Goal: Task Accomplishment & Management: Manage account settings

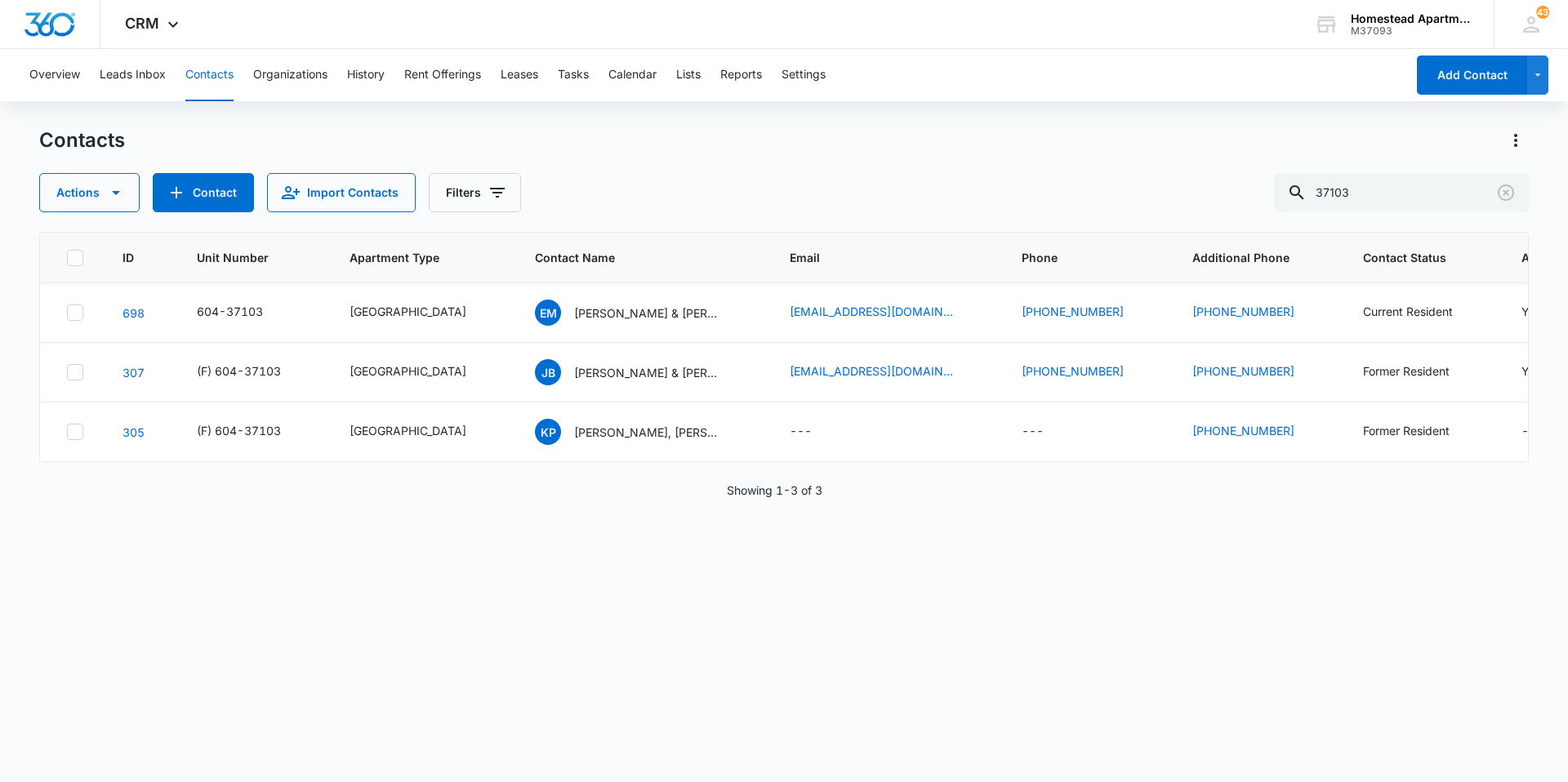
drag, startPoint x: 1418, startPoint y: 209, endPoint x: 1145, endPoint y: 209, distance: 273.0
click at [1145, 209] on div "Actions Contact Import Contacts Filters 37103" at bounding box center [784, 193] width 1489 height 39
click at [1403, 183] on input "35451" at bounding box center [1401, 193] width 255 height 39
type input "35451"
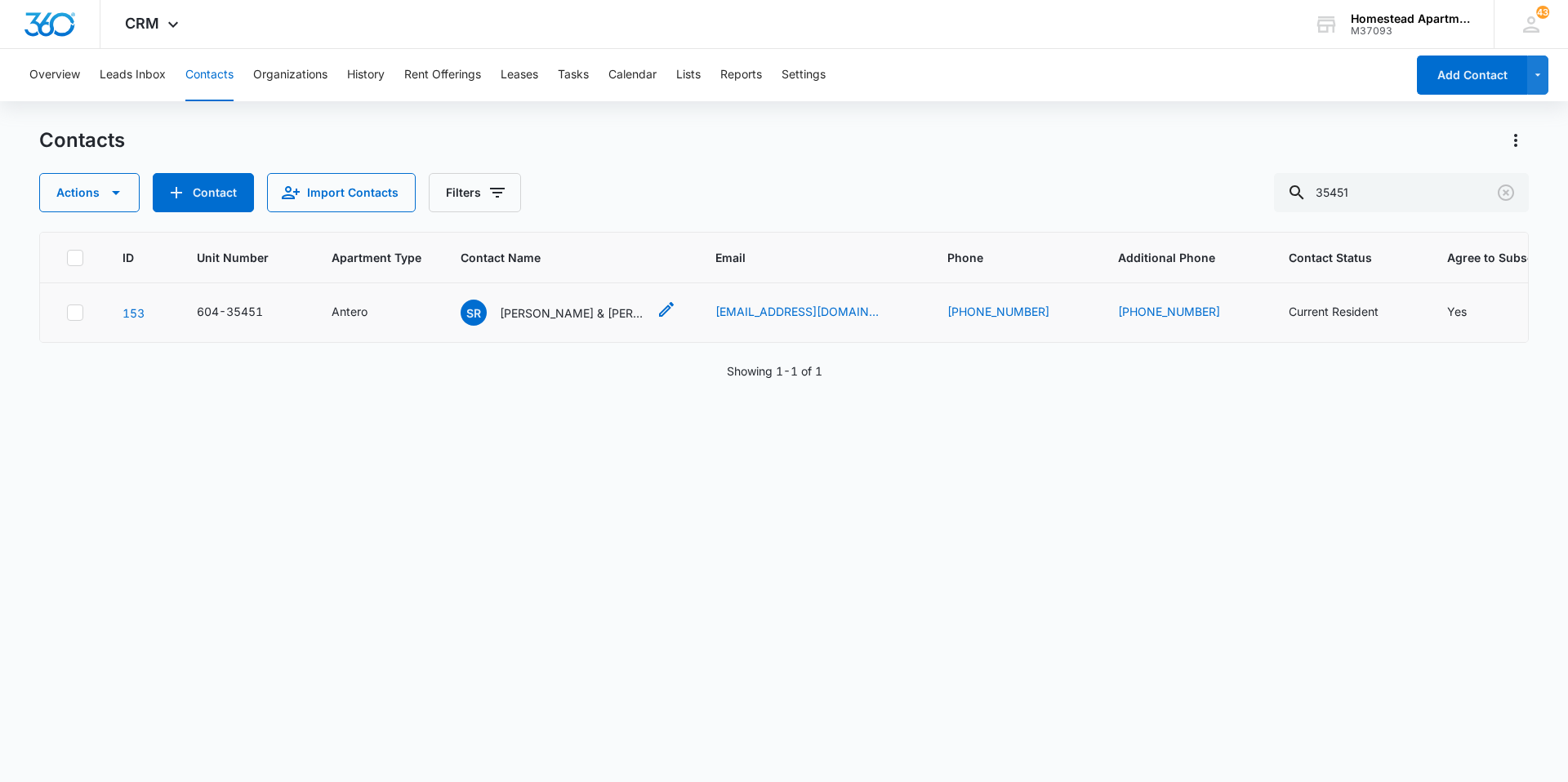
click at [607, 308] on p "[PERSON_NAME] & [PERSON_NAME]" at bounding box center [573, 313] width 147 height 17
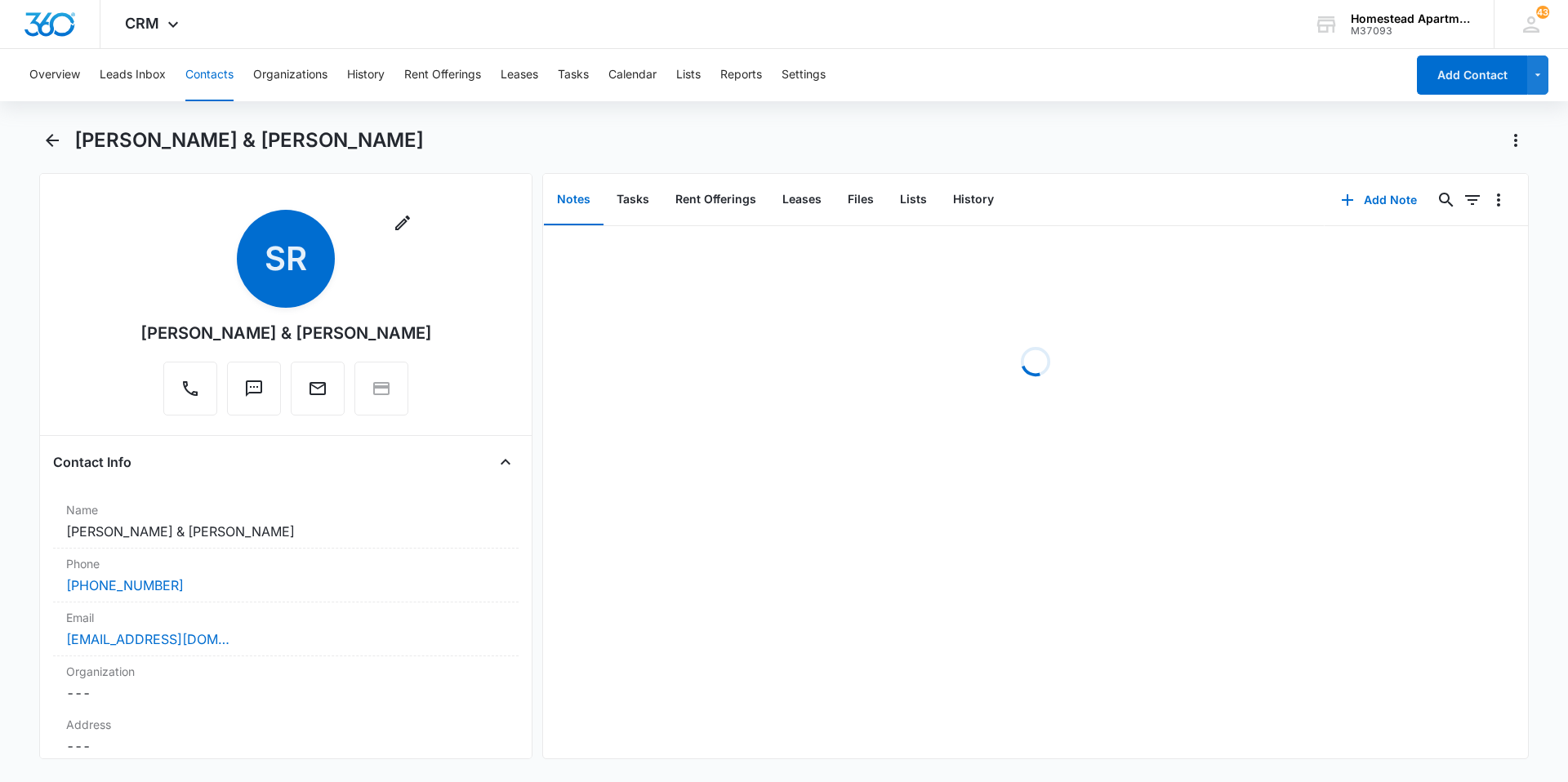
click at [215, 75] on button "Contacts" at bounding box center [210, 75] width 48 height 52
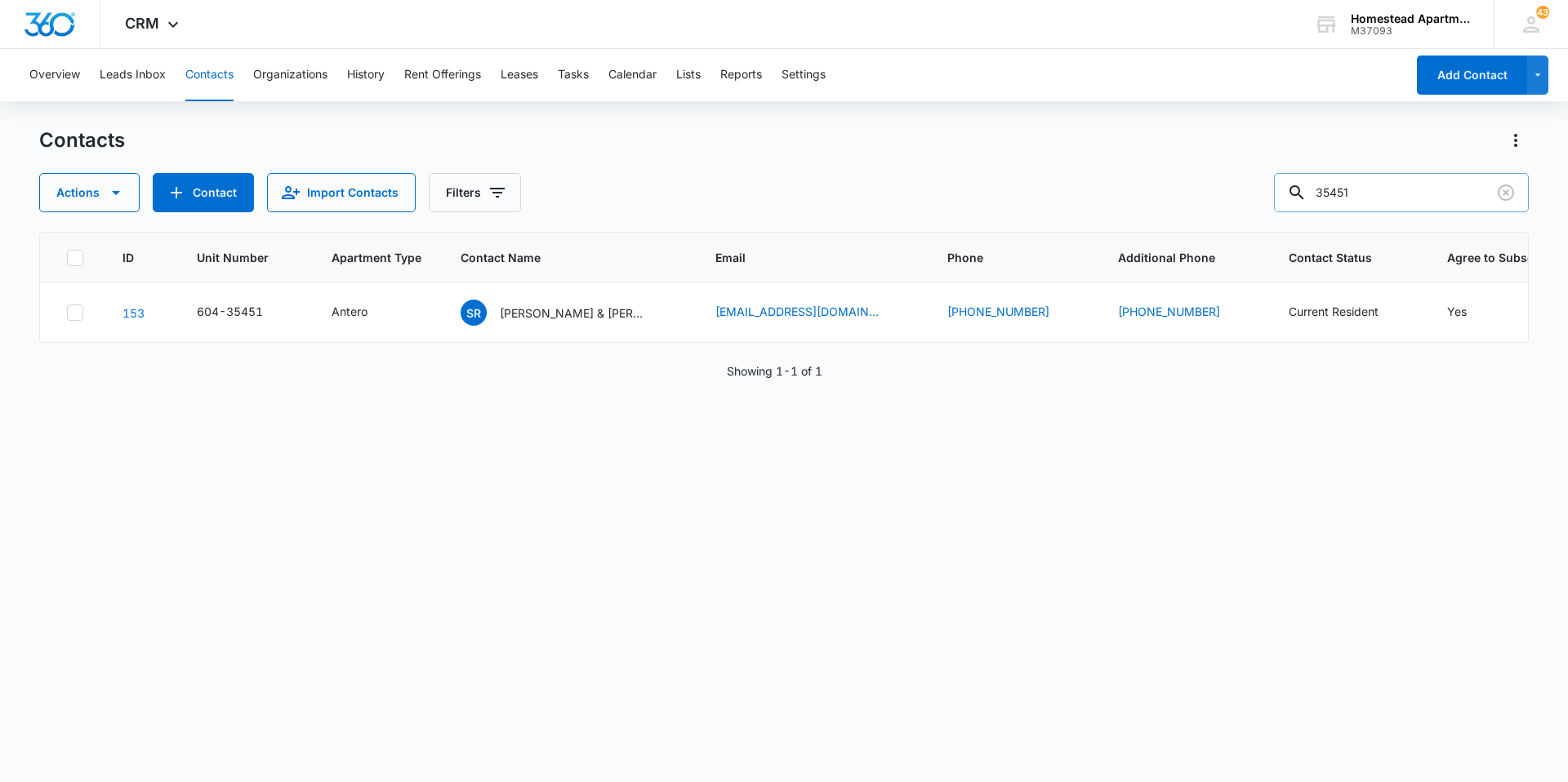
click at [1379, 195] on input "35451" at bounding box center [1401, 193] width 255 height 39
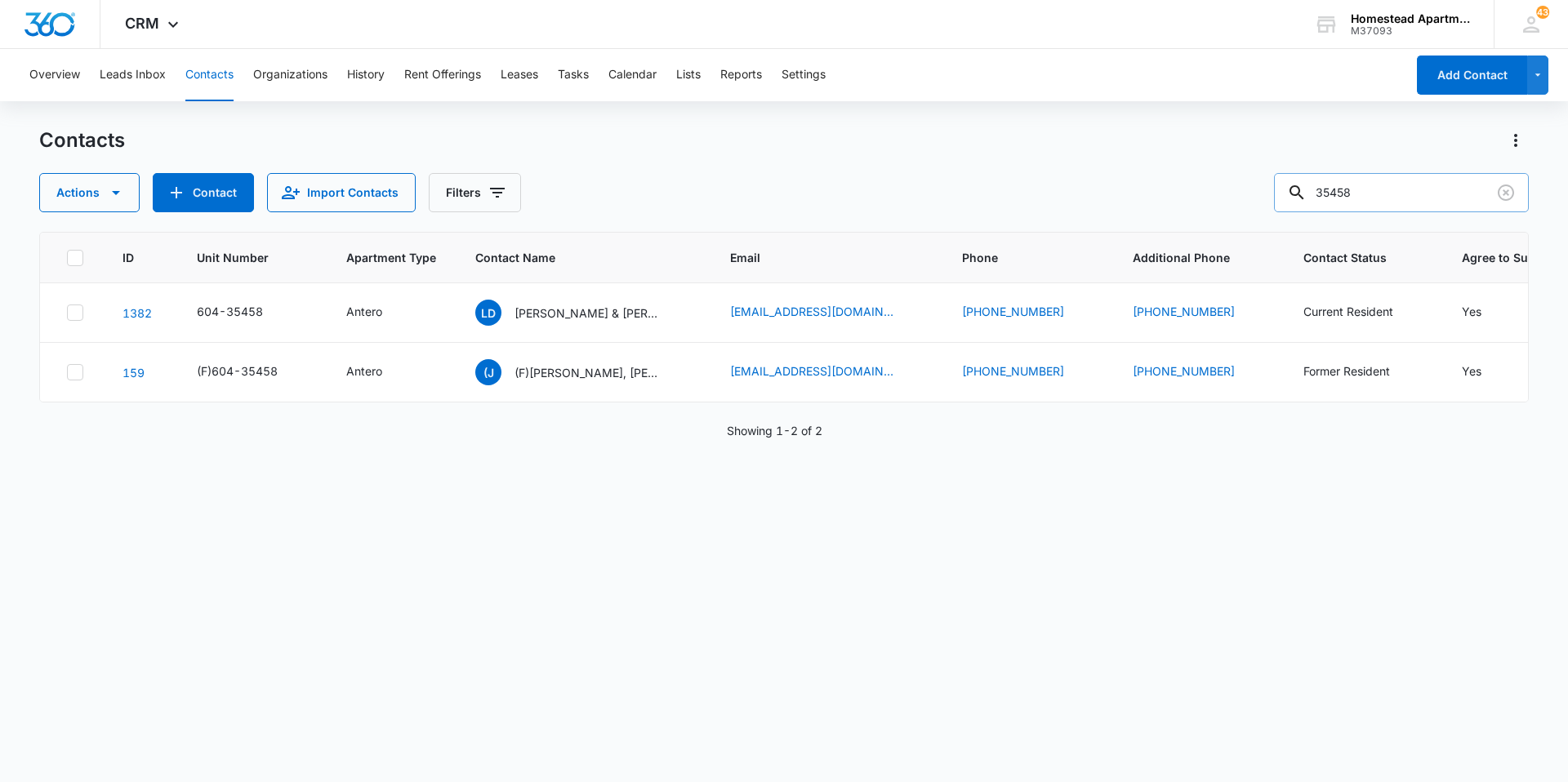
drag, startPoint x: 1396, startPoint y: 197, endPoint x: 1327, endPoint y: 203, distance: 69.3
click at [1327, 203] on input "35458" at bounding box center [1401, 193] width 255 height 39
type input "35472"
click at [679, 315] on icon "Contact Name - Pedro Rafael Torres & Karla Morones - Select to Edit Field" at bounding box center [680, 309] width 15 height 15
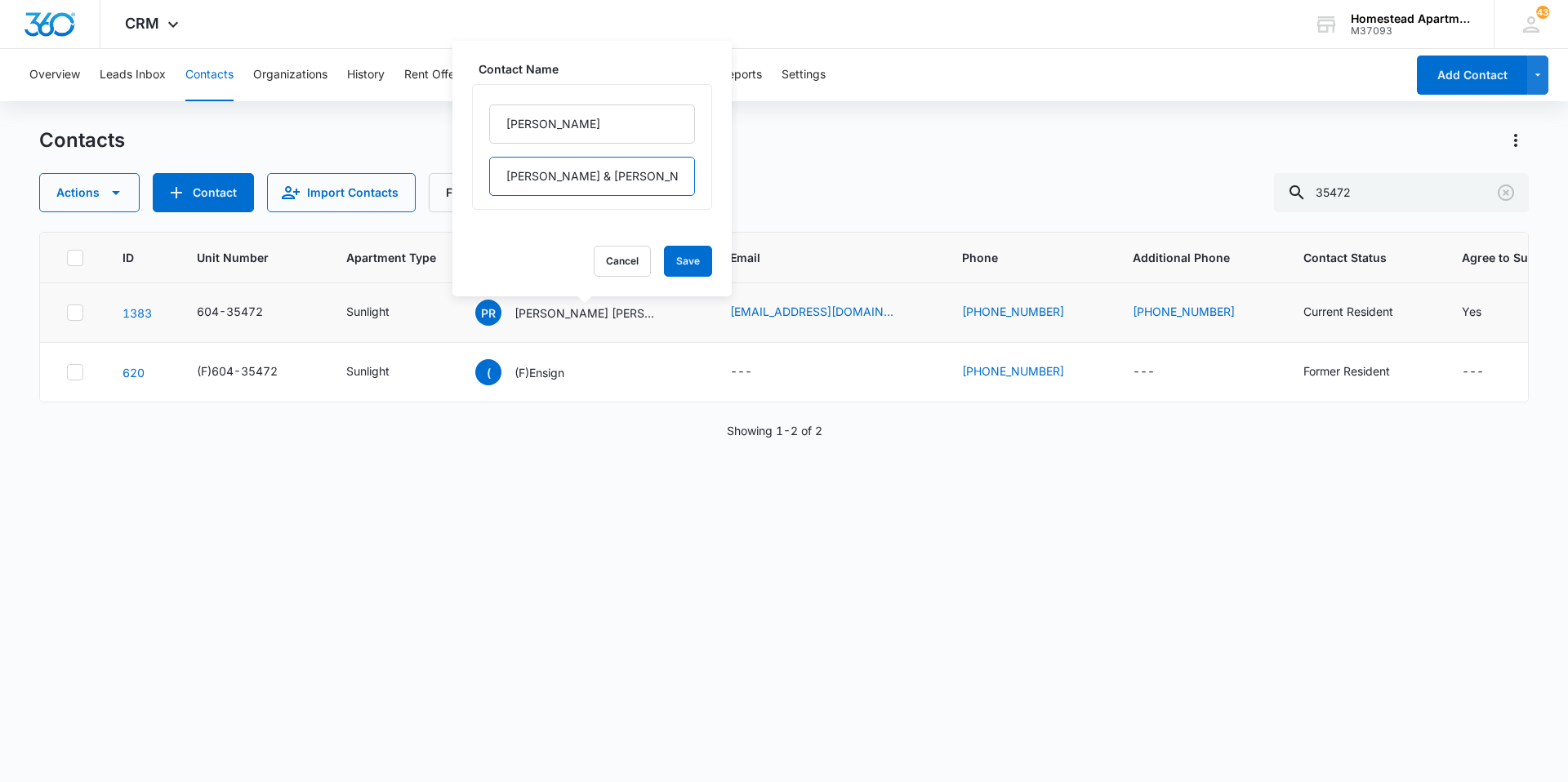
click at [604, 174] on input "[PERSON_NAME] & [PERSON_NAME]" at bounding box center [593, 177] width 206 height 39
click at [604, 131] on input "[PERSON_NAME]" at bounding box center [593, 124] width 206 height 39
paste input "[PERSON_NAME] & [PERSON_NAME]"
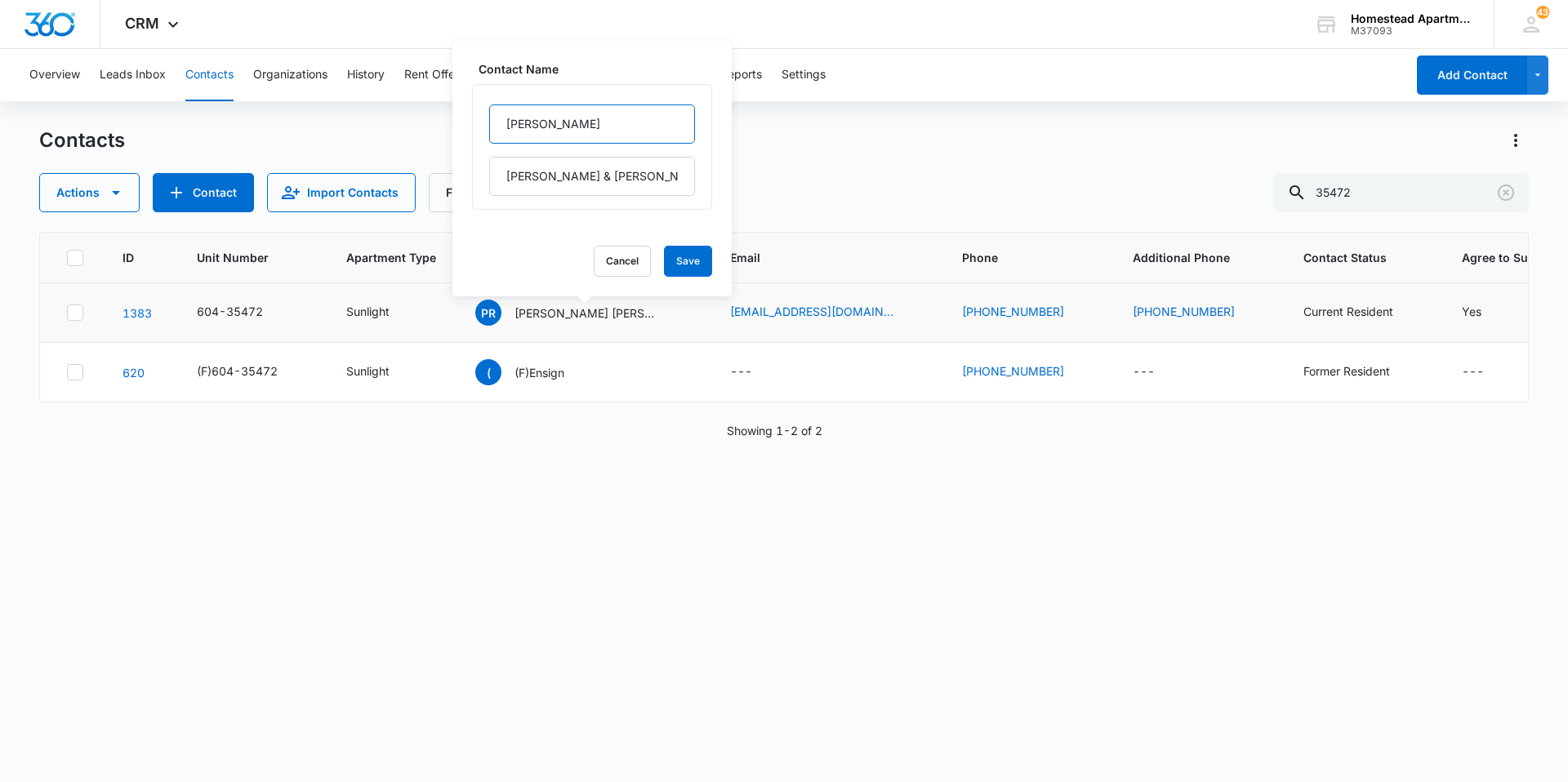
type input "[PERSON_NAME] [PERSON_NAME] & [PERSON_NAME]"
click at [604, 131] on input "[PERSON_NAME] [PERSON_NAME] & [PERSON_NAME]" at bounding box center [593, 124] width 206 height 39
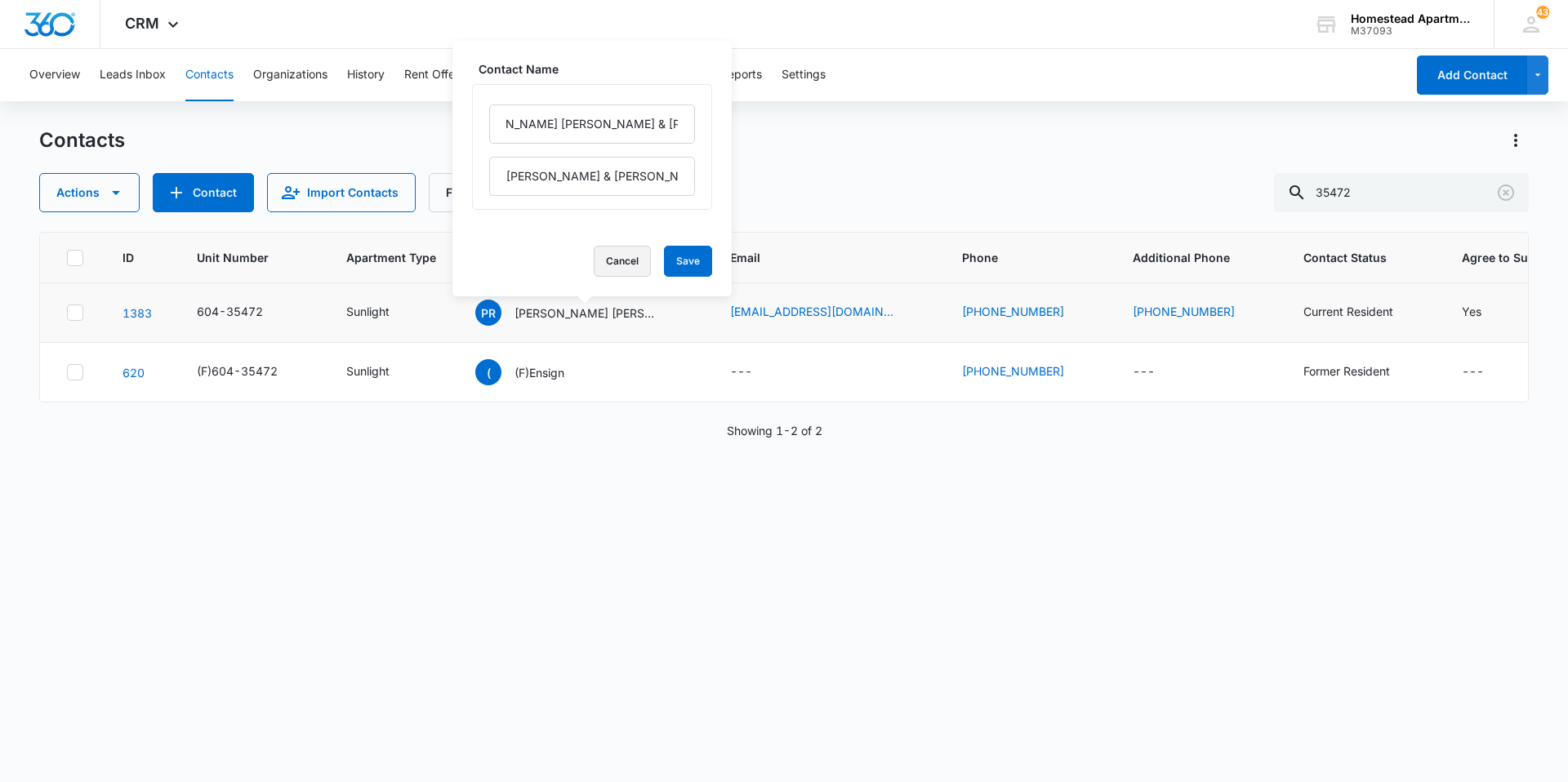
click at [599, 263] on button "Cancel" at bounding box center [622, 261] width 58 height 31
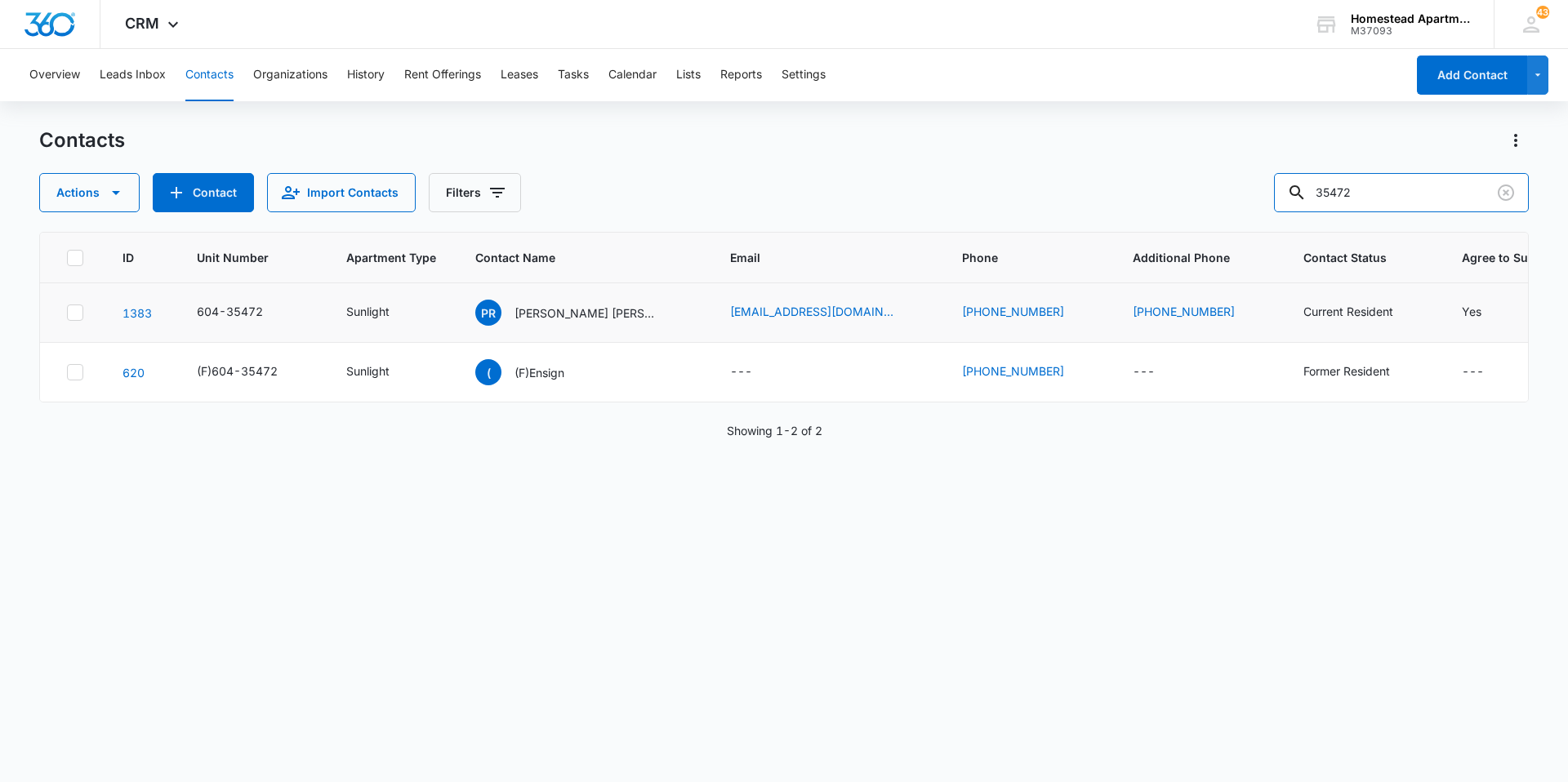
drag, startPoint x: 1424, startPoint y: 197, endPoint x: 1234, endPoint y: 179, distance: 190.9
click at [1234, 179] on div "Actions Contact Import Contacts Filters 35472" at bounding box center [784, 193] width 1489 height 39
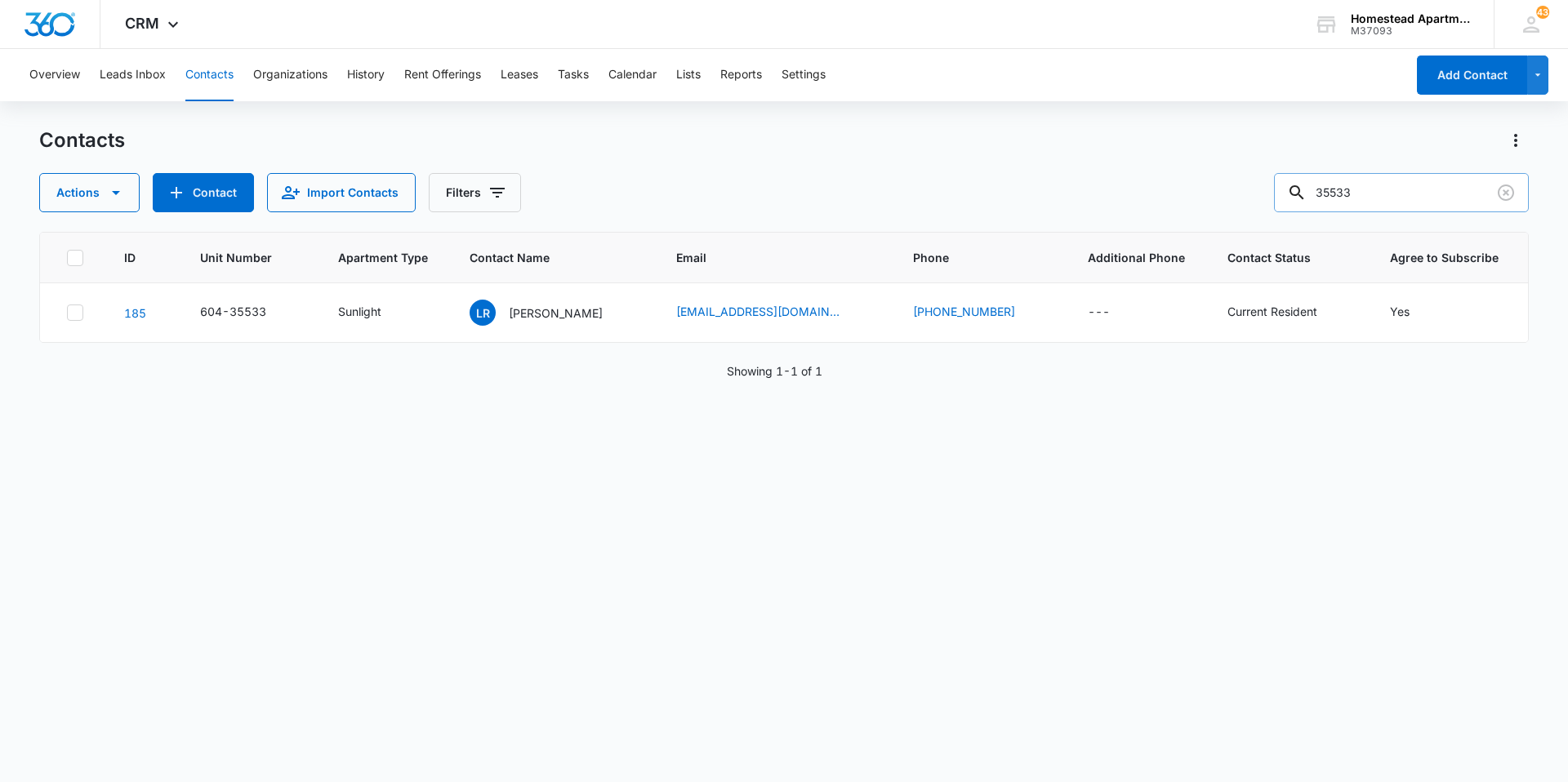
click at [1373, 196] on input "35533" at bounding box center [1401, 193] width 255 height 39
type input "35536"
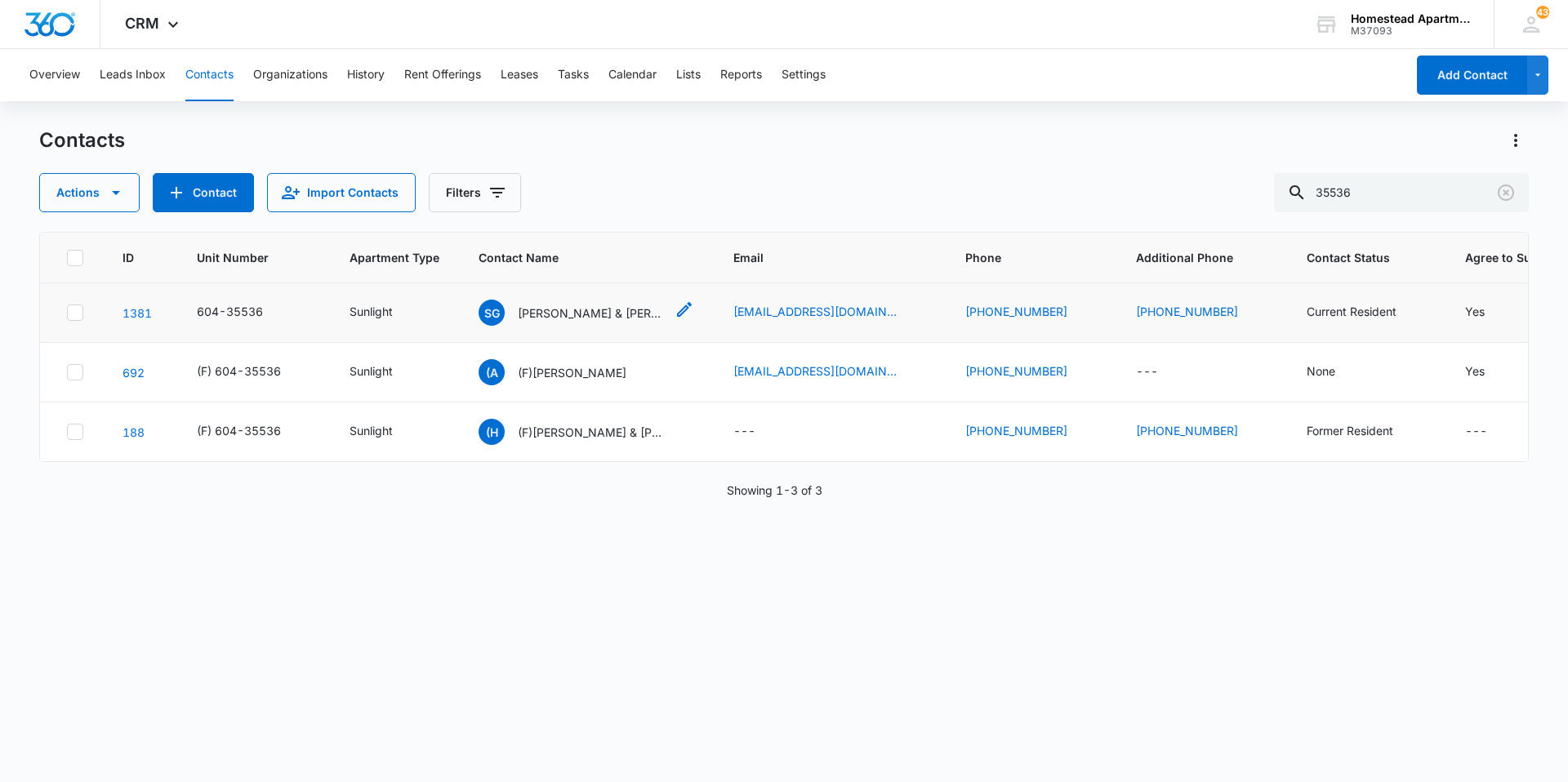
click at [684, 301] on icon "Contact Name - Sheila Garcia & Elijah Garcia - Select to Edit Field" at bounding box center [684, 309] width 20 height 20
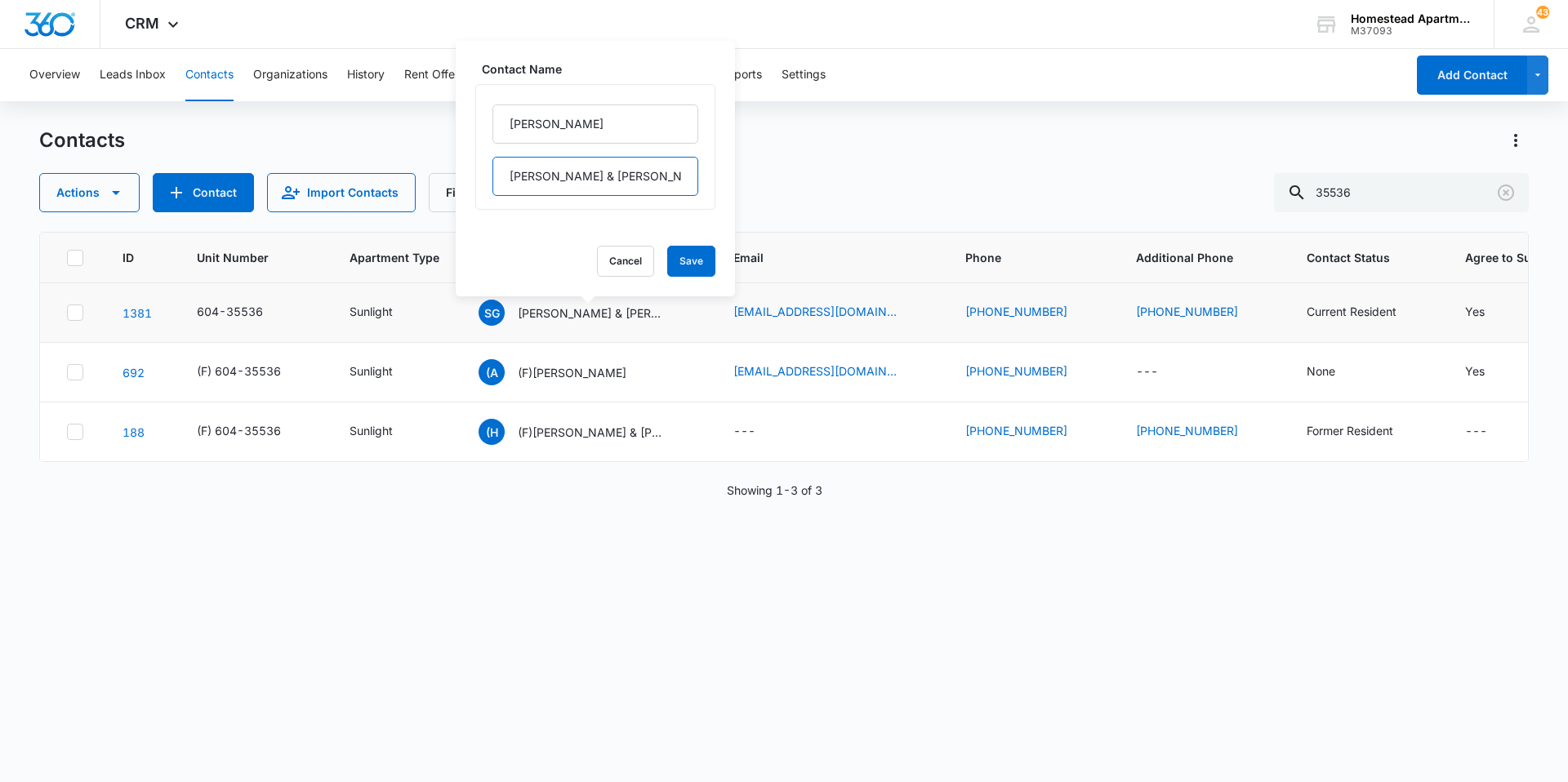
click at [607, 179] on input "[PERSON_NAME] & [PERSON_NAME]" at bounding box center [595, 177] width 206 height 39
click at [618, 130] on input "[PERSON_NAME]" at bounding box center [595, 124] width 206 height 39
paste input "[PERSON_NAME] & [PERSON_NAME]"
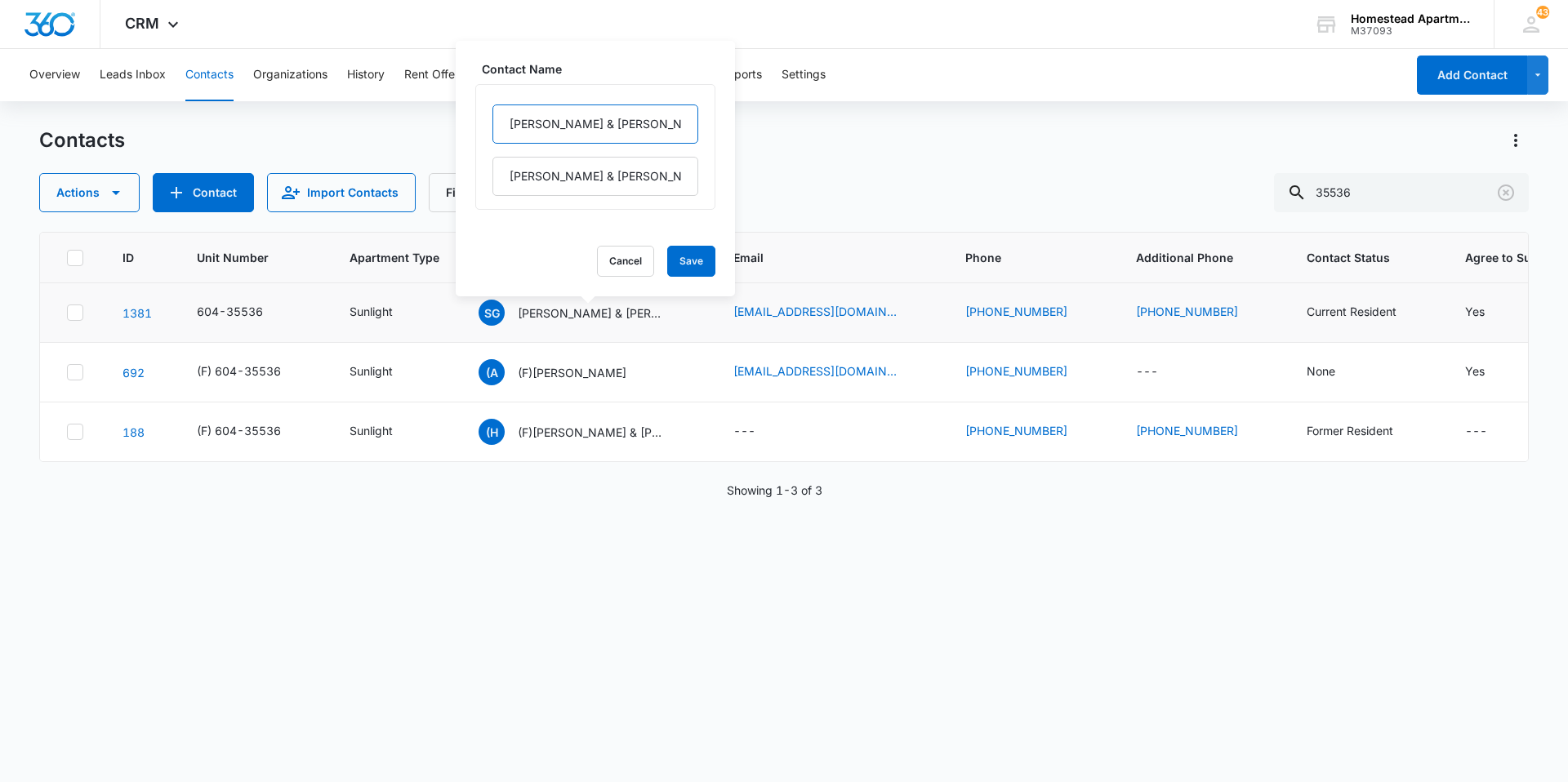
click at [610, 131] on input "[PERSON_NAME] & [PERSON_NAME]" at bounding box center [595, 124] width 206 height 39
type input "[PERSON_NAME] & [PERSON_NAME]"
click at [605, 257] on button "Cancel" at bounding box center [625, 261] width 58 height 31
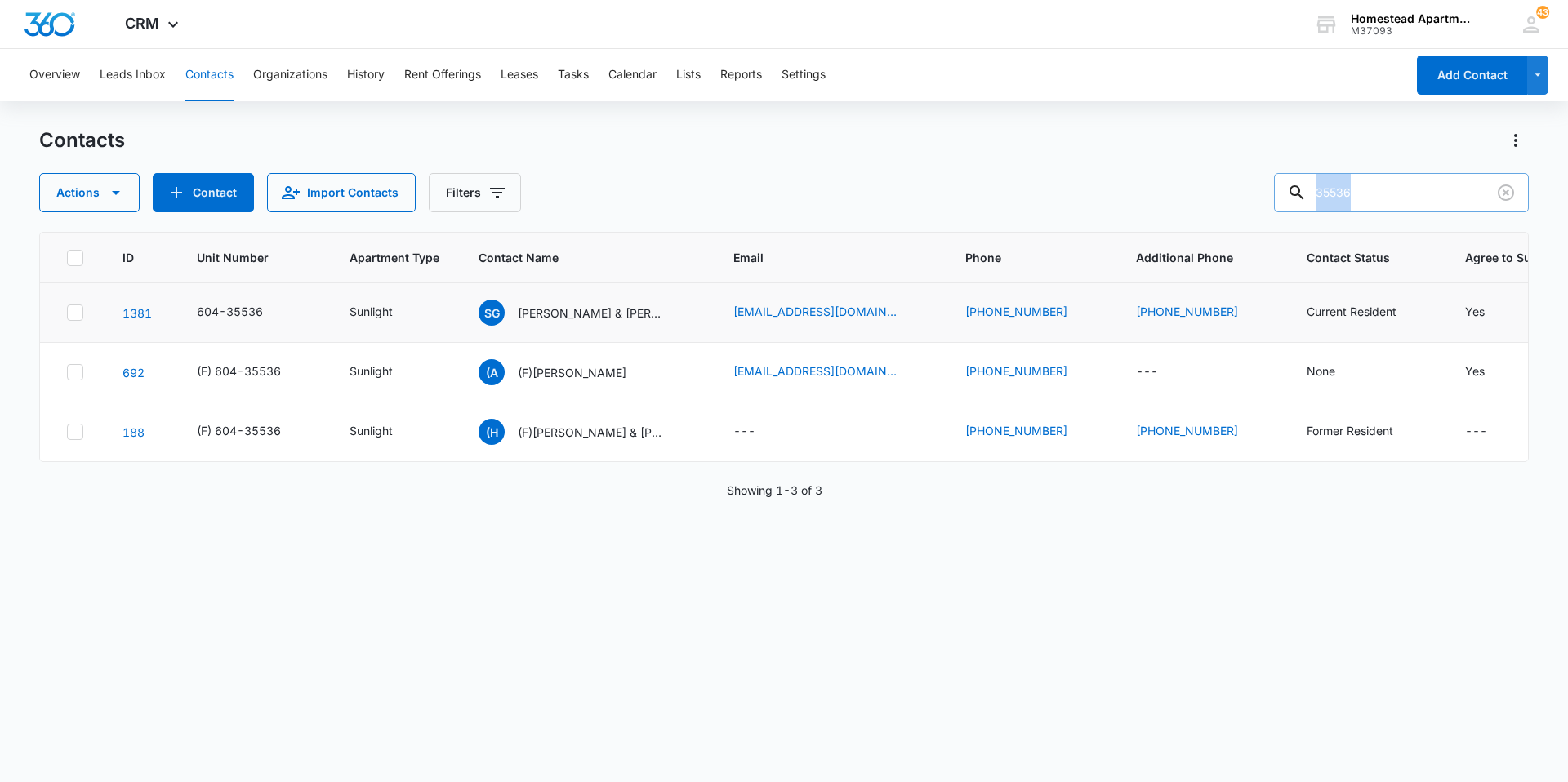
drag, startPoint x: 1413, startPoint y: 212, endPoint x: 1395, endPoint y: 203, distance: 20.1
click at [1395, 206] on div "Contacts Actions Contact Import Contacts Filters 35536 ID Unit Number Apartment…" at bounding box center [784, 453] width 1489 height 653
click at [1396, 195] on input "35536" at bounding box center [1401, 193] width 255 height 39
click at [1390, 195] on input "35536" at bounding box center [1401, 193] width 255 height 39
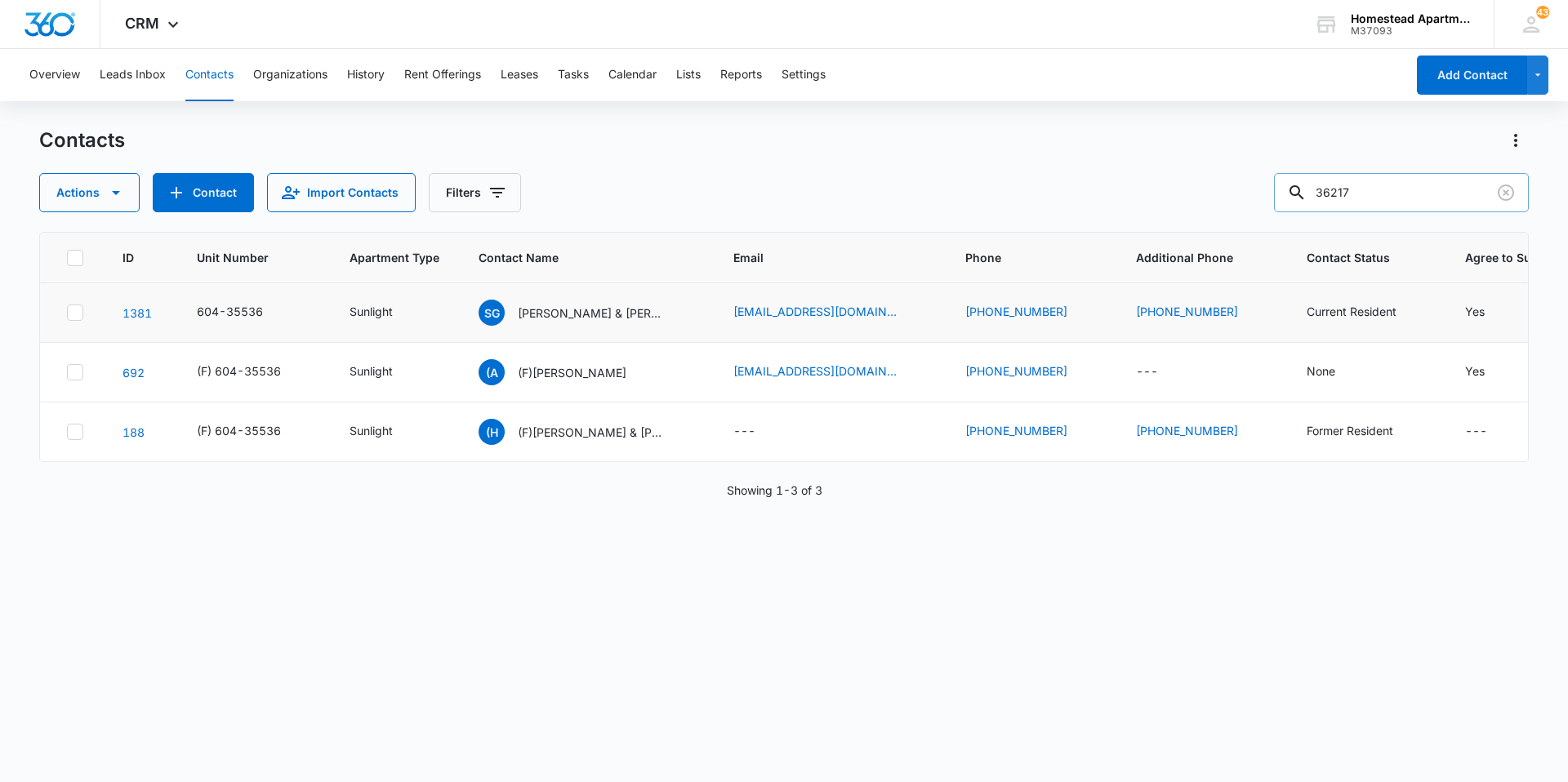
type input "36217"
click at [672, 310] on div "[PERSON_NAME] [PERSON_NAME], [PERSON_NAME], & [PERSON_NAME]" at bounding box center [586, 312] width 216 height 26
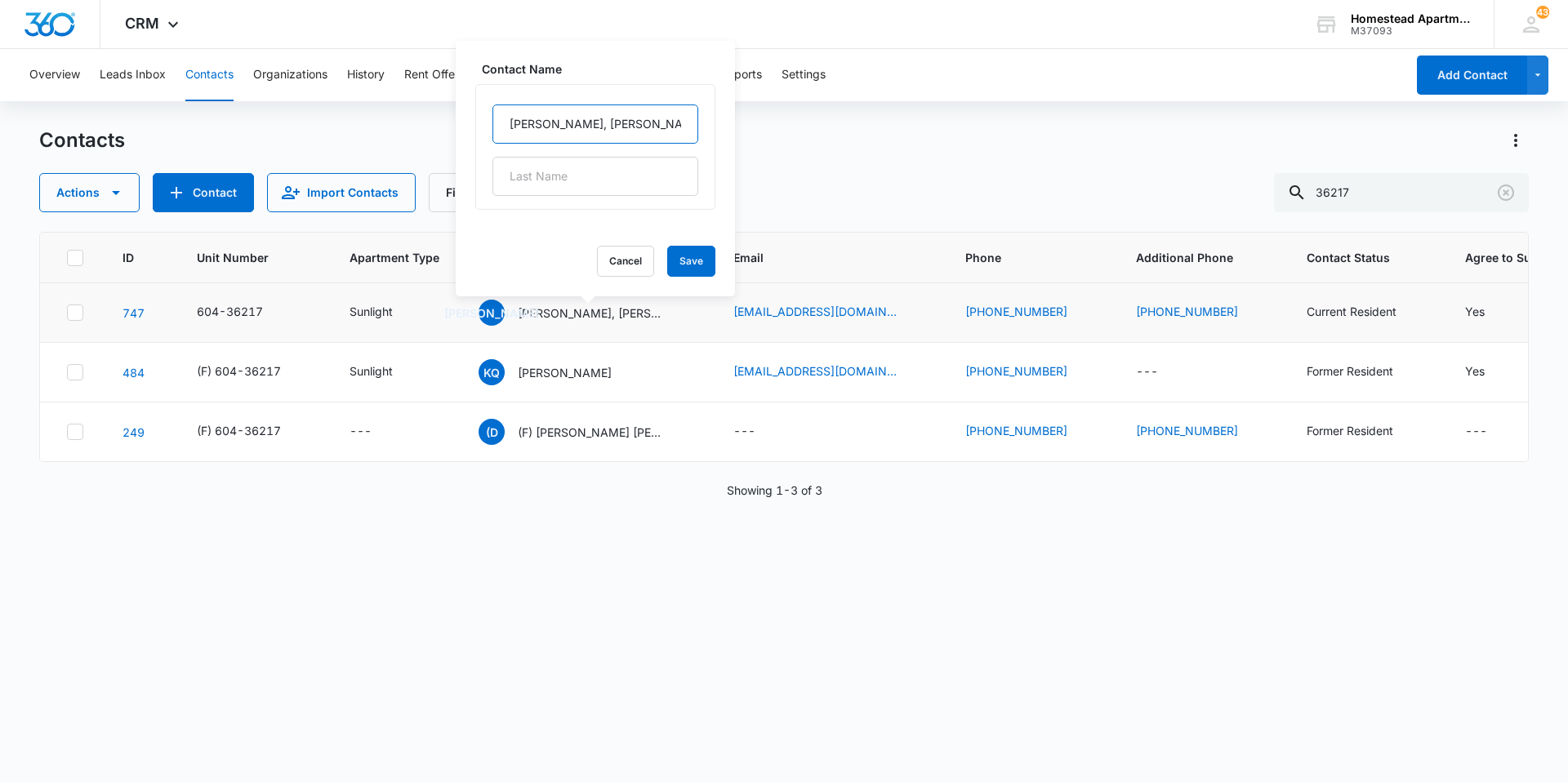
click at [656, 126] on input "[PERSON_NAME], [PERSON_NAME], & [PERSON_NAME]" at bounding box center [595, 124] width 206 height 39
click at [575, 130] on input "[PERSON_NAME], [PERSON_NAME]" at bounding box center [595, 124] width 206 height 39
click at [637, 140] on input "[PERSON_NAME] & [PERSON_NAME]" at bounding box center [595, 124] width 206 height 39
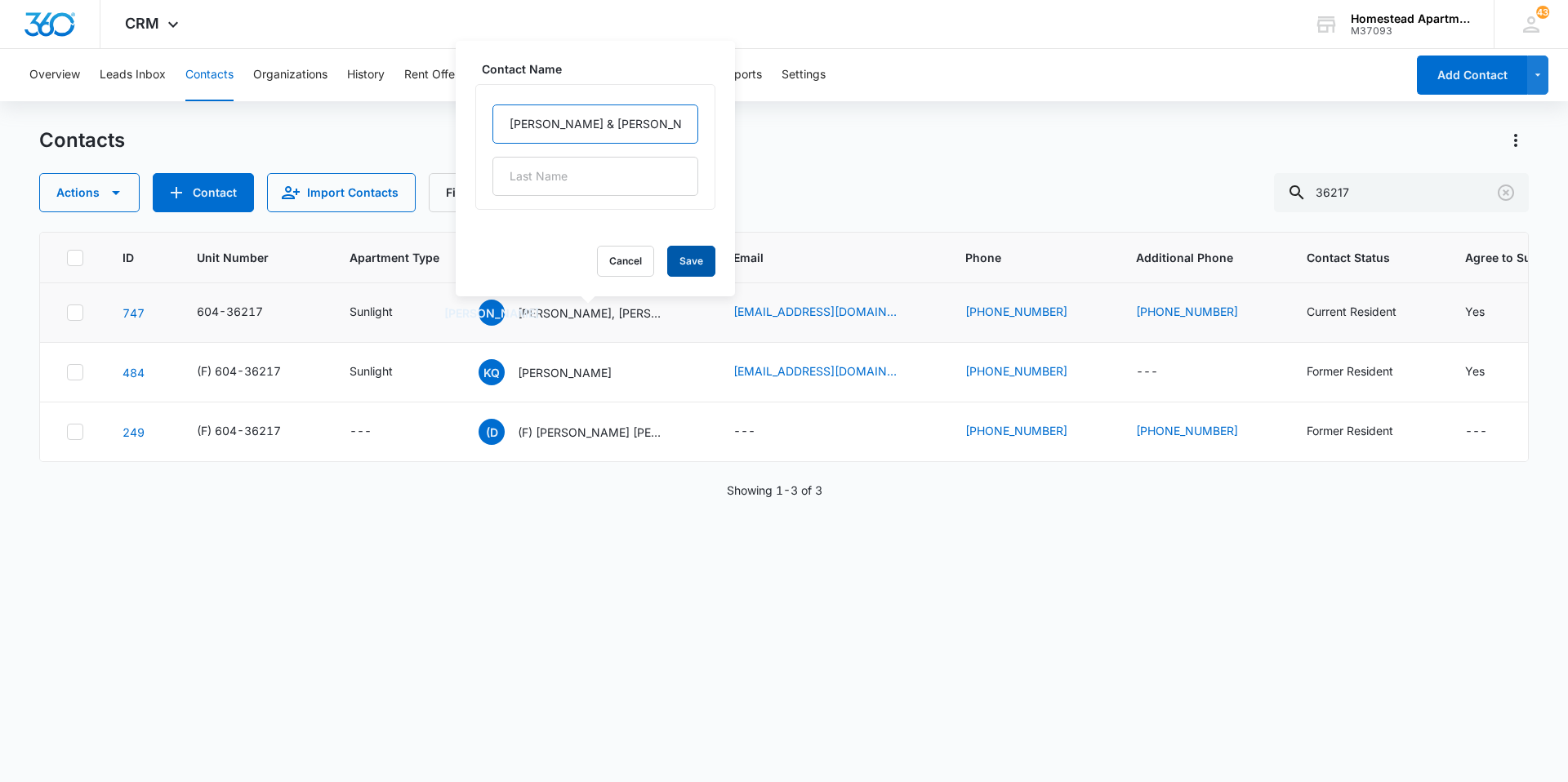
type input "[PERSON_NAME] & [PERSON_NAME]"
click at [688, 270] on button "Save" at bounding box center [691, 261] width 48 height 31
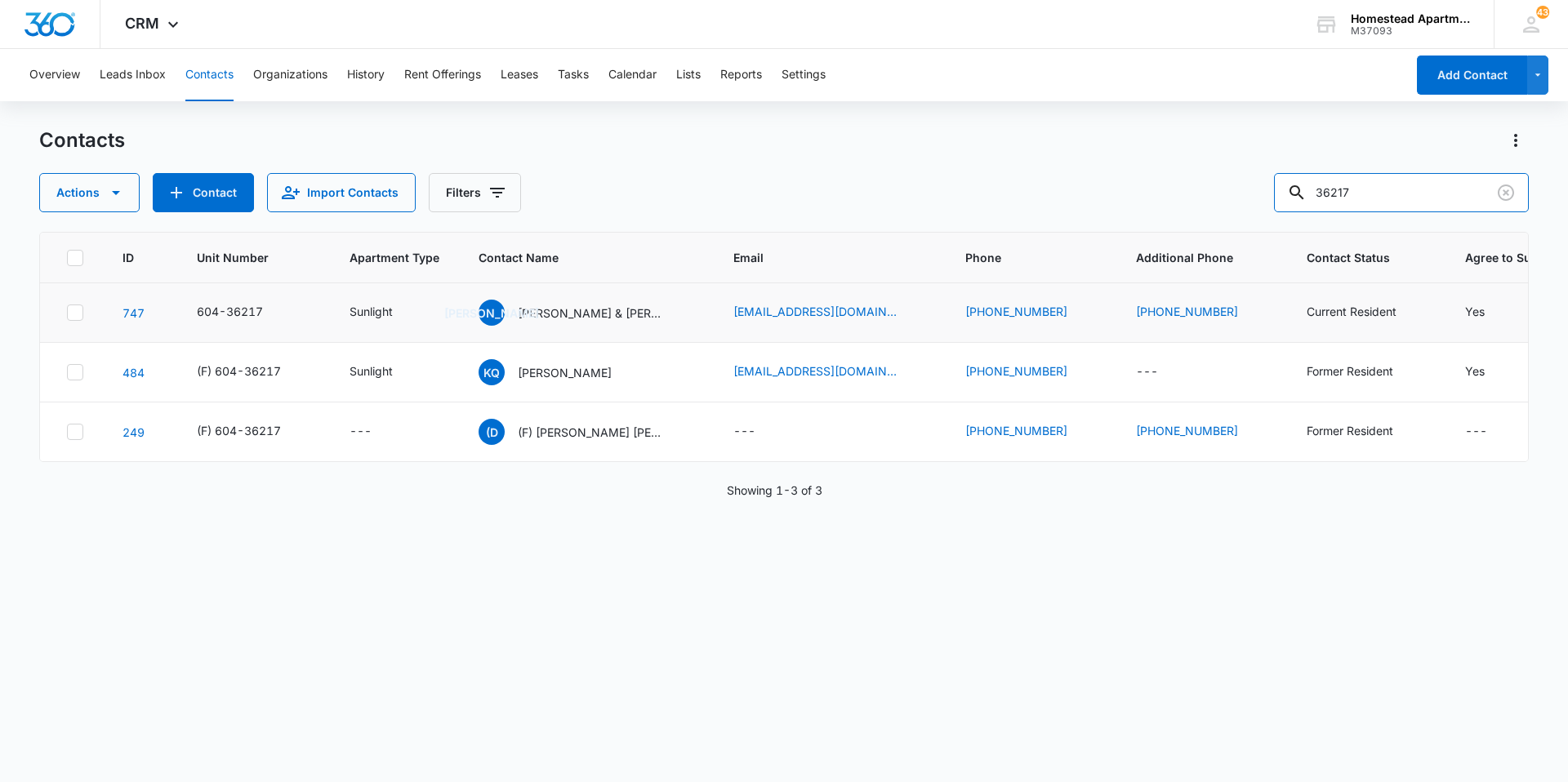
drag, startPoint x: 1422, startPoint y: 185, endPoint x: 1260, endPoint y: 176, distance: 162.2
click at [1260, 176] on div "Actions Contact Import Contacts Filters 36217" at bounding box center [784, 193] width 1489 height 39
type input "36334"
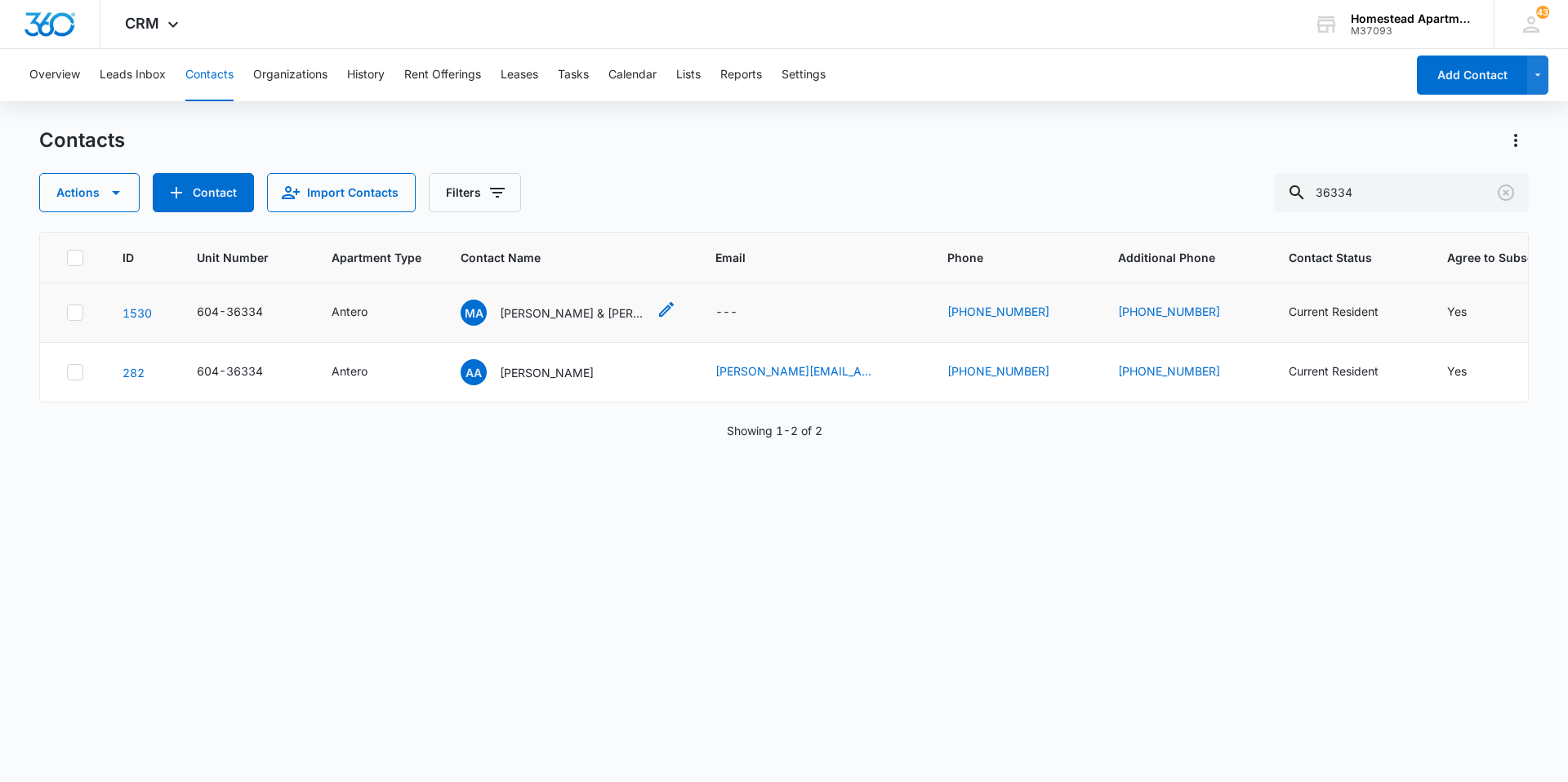
click at [666, 316] on icon "Contact Name - Manuel Anchondo & Franchesca Anchondo - Select to Edit Field" at bounding box center [666, 309] width 20 height 20
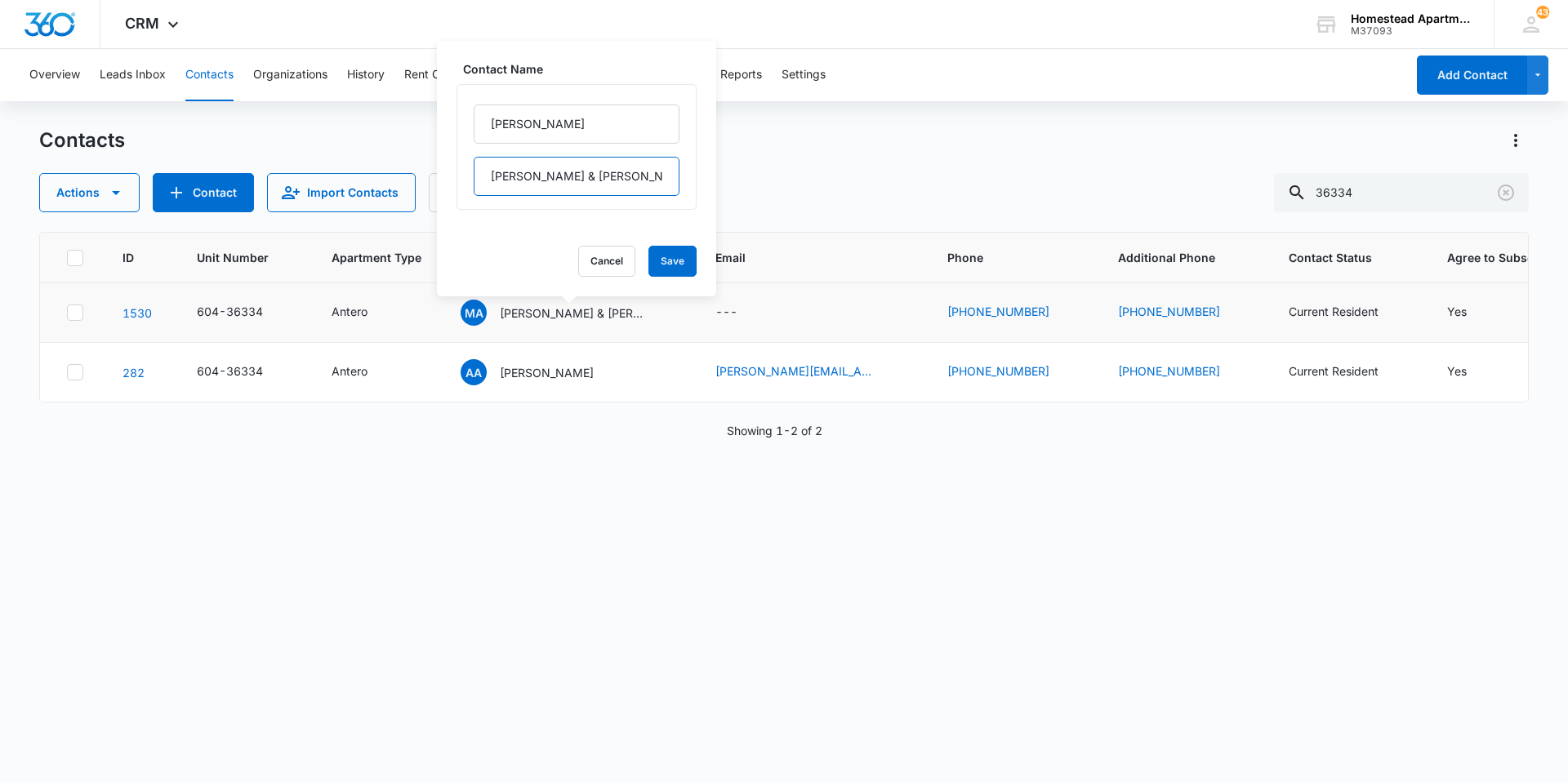
click at [561, 163] on input "[PERSON_NAME] & [PERSON_NAME]" at bounding box center [577, 177] width 206 height 39
click at [608, 118] on input "[PERSON_NAME]" at bounding box center [577, 124] width 206 height 39
paste input "[PERSON_NAME] & [PERSON_NAME]"
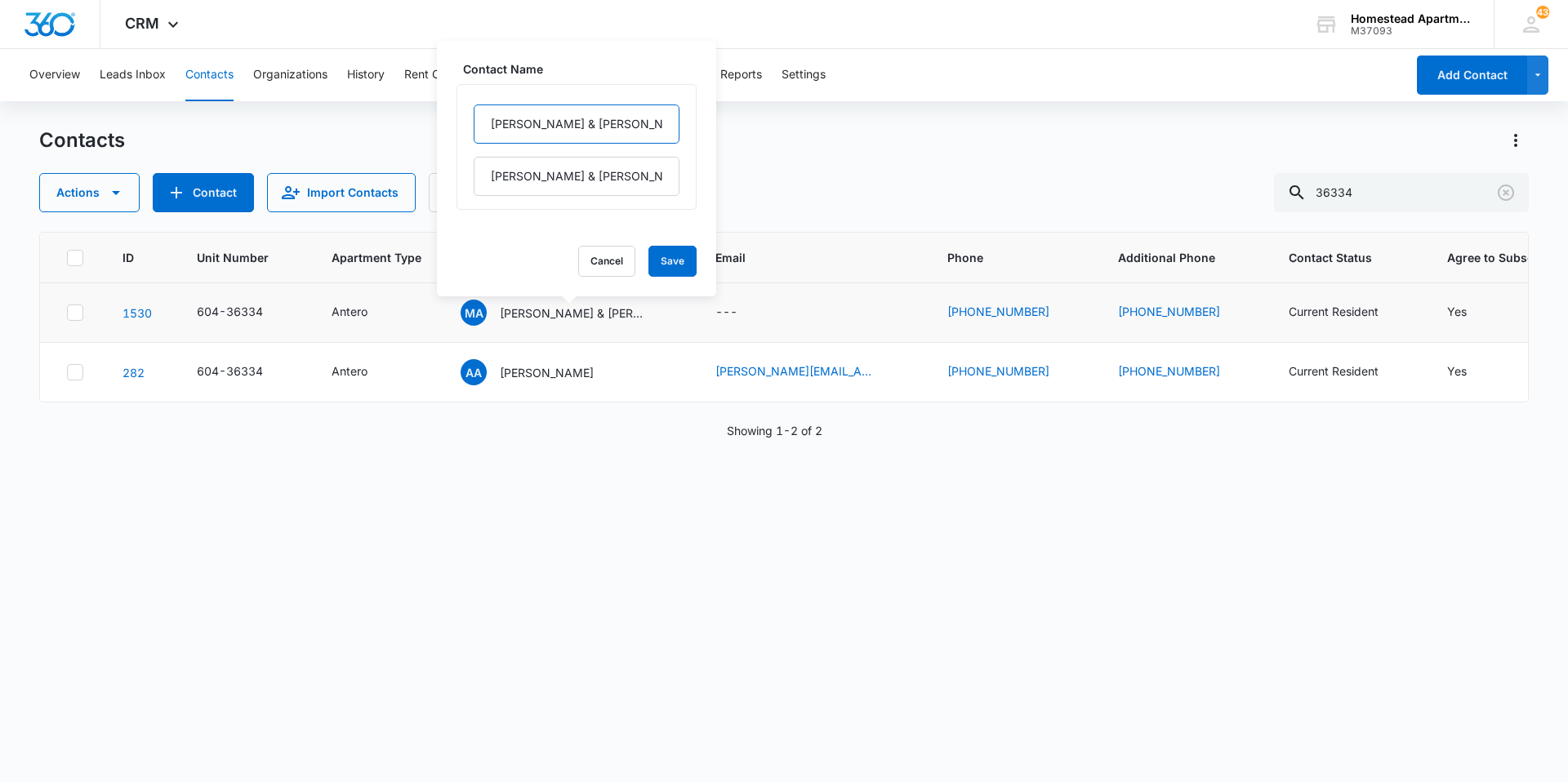
scroll to position [0, 77]
click at [608, 118] on input "[PERSON_NAME] & [PERSON_NAME]" at bounding box center [577, 124] width 206 height 39
type input "[PERSON_NAME] & [PERSON_NAME]"
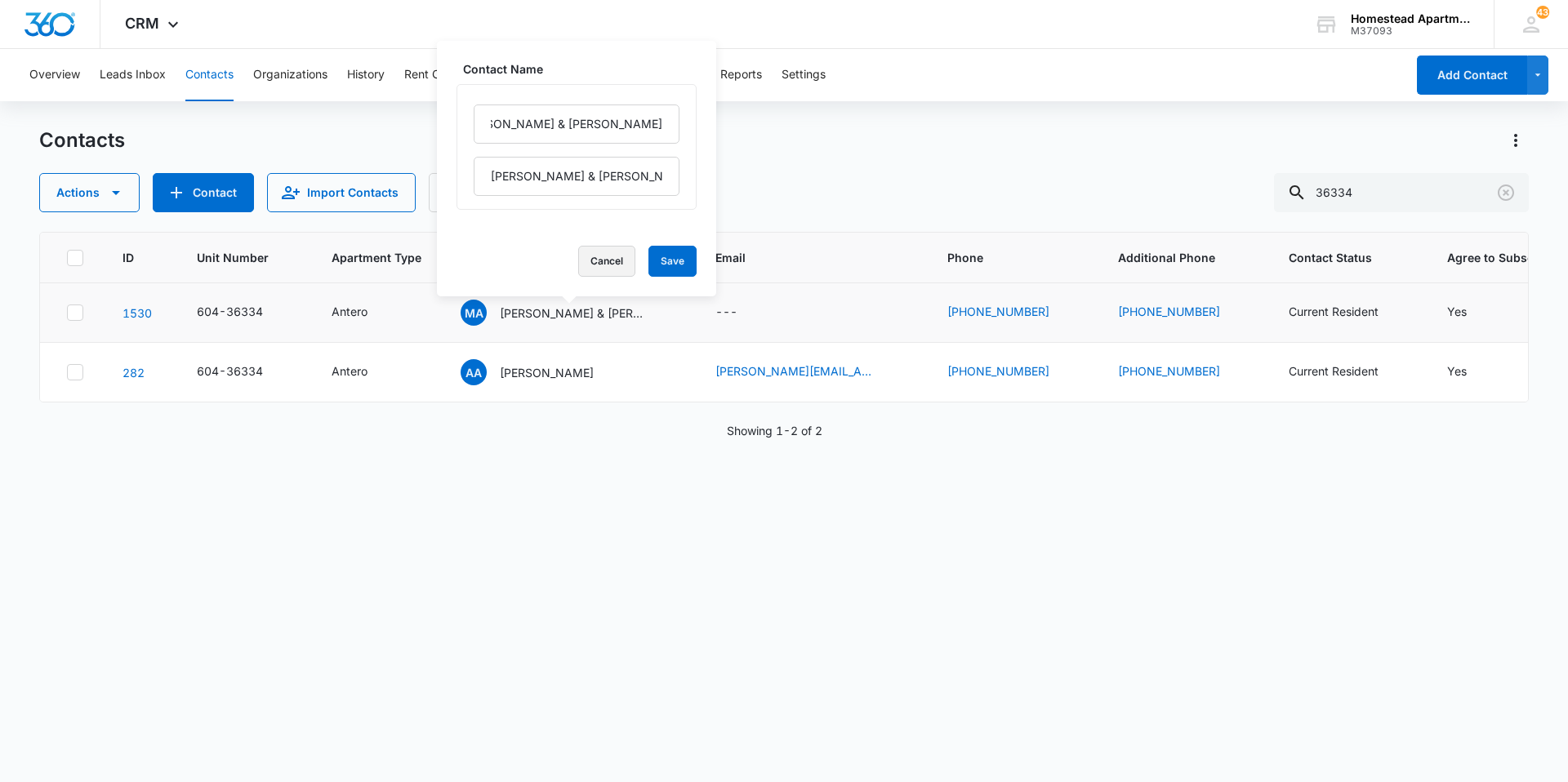
click at [593, 264] on button "Cancel" at bounding box center [606, 261] width 58 height 31
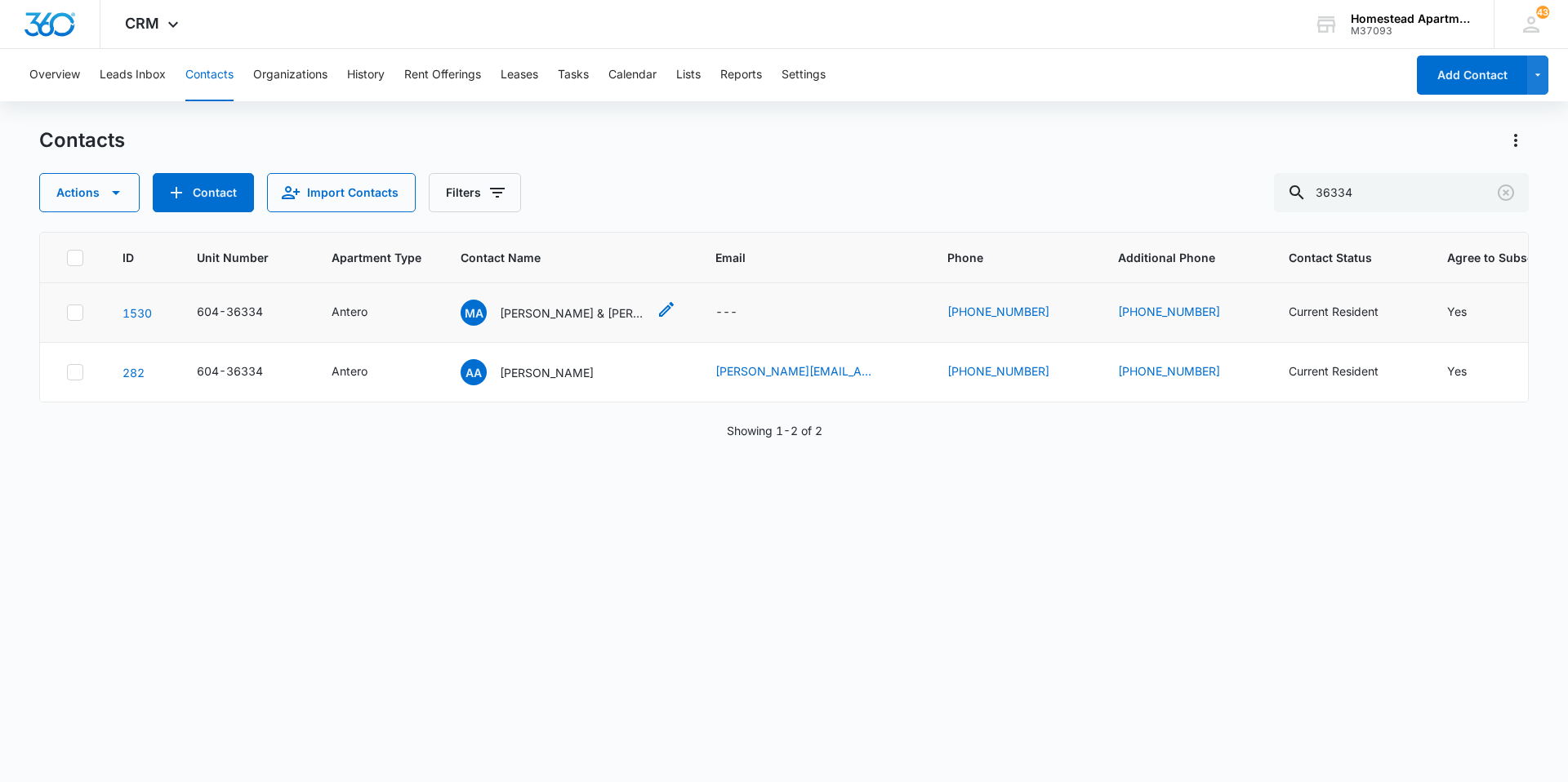
click at [664, 320] on div "Contact Name - Manuel Anchondo & Franchesca Anchondo - Select to Edit Field" at bounding box center [666, 312] width 20 height 26
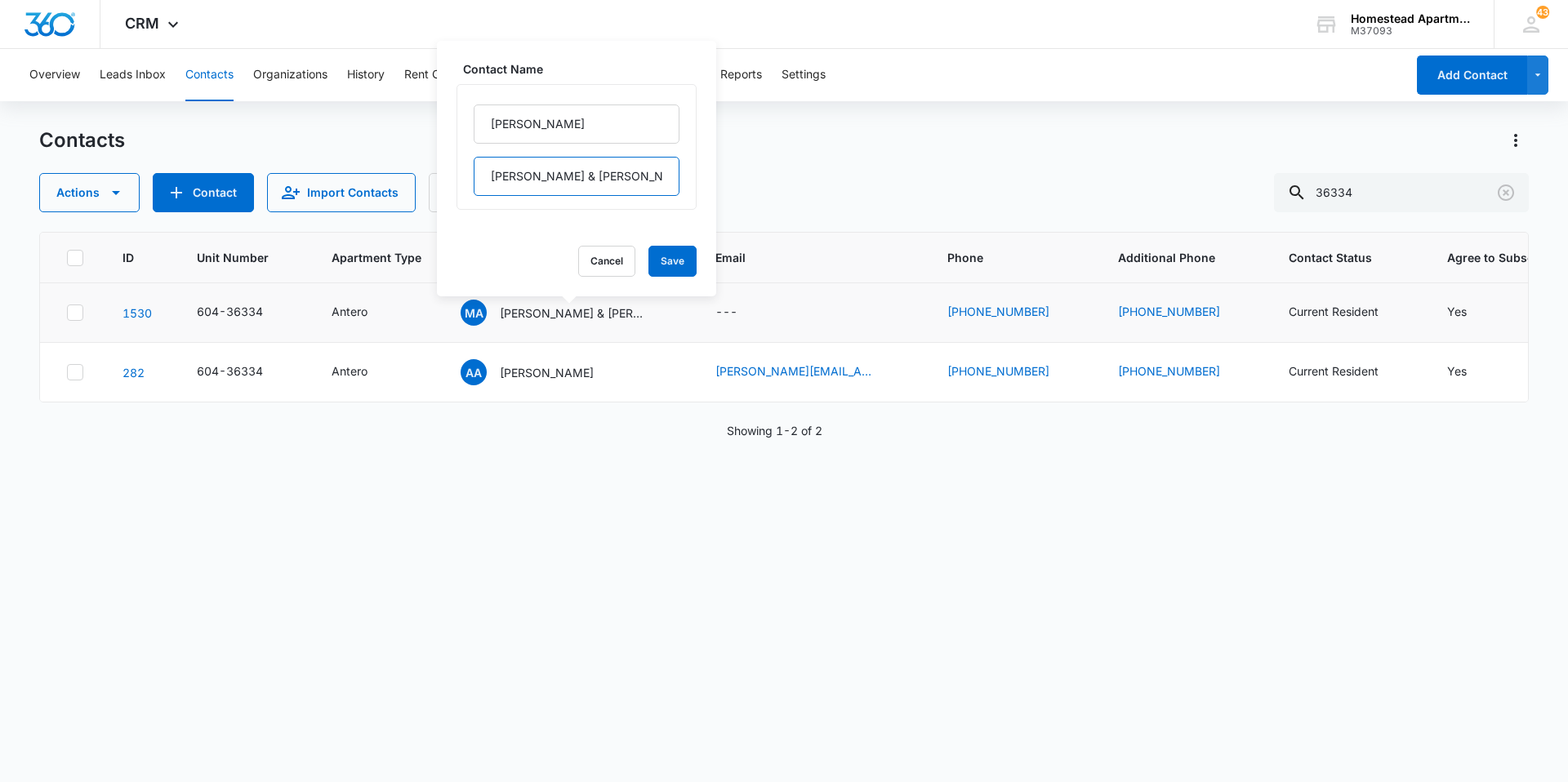
click at [583, 179] on input "[PERSON_NAME] & [PERSON_NAME]" at bounding box center [577, 177] width 206 height 39
click at [596, 258] on button "Cancel" at bounding box center [606, 261] width 58 height 31
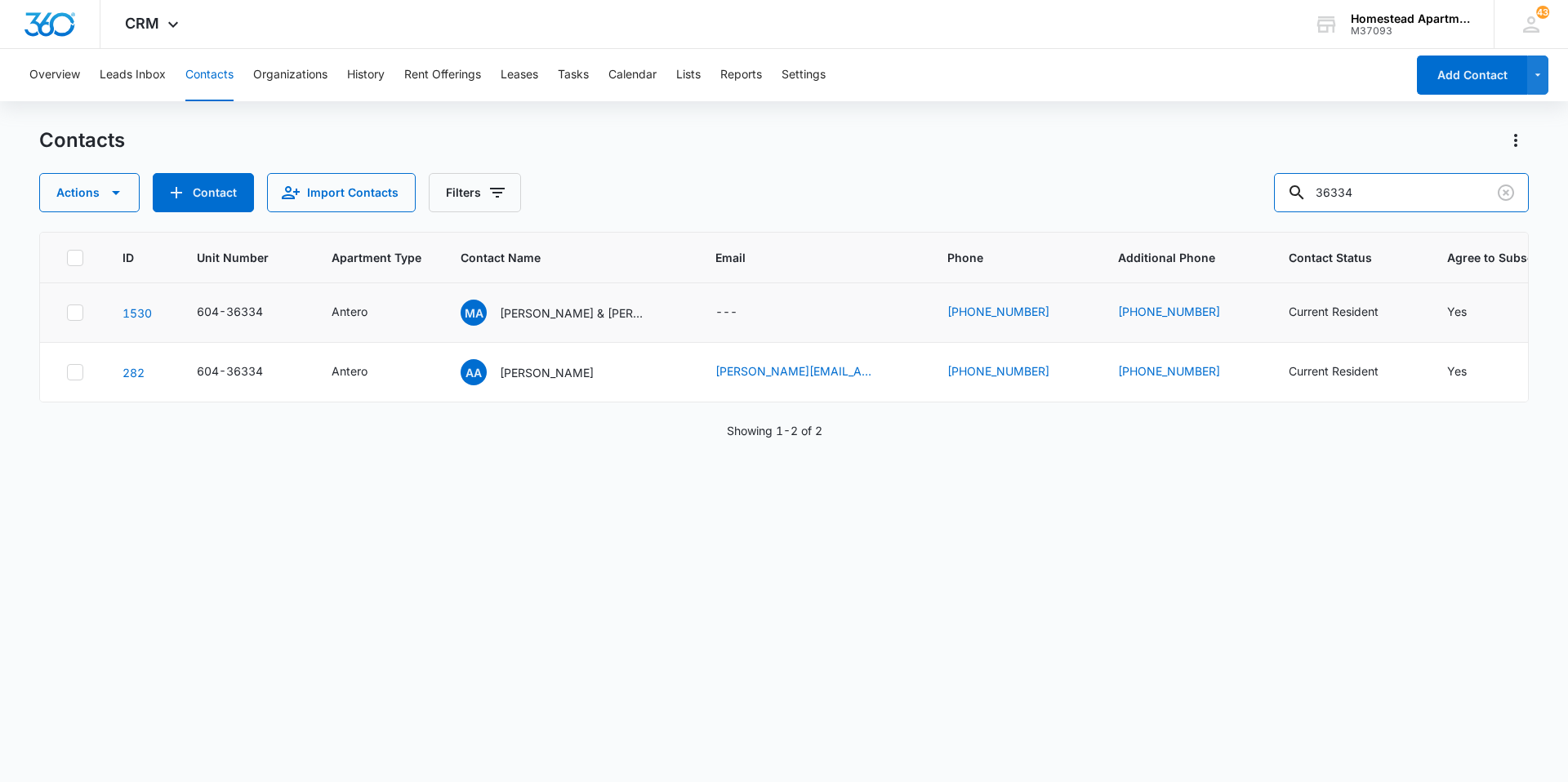
drag, startPoint x: 1388, startPoint y: 198, endPoint x: 1106, endPoint y: 169, distance: 283.5
click at [1106, 169] on div "Contacts Actions Contact Import Contacts Filters 36334" at bounding box center [784, 169] width 1489 height 85
type input "38147"
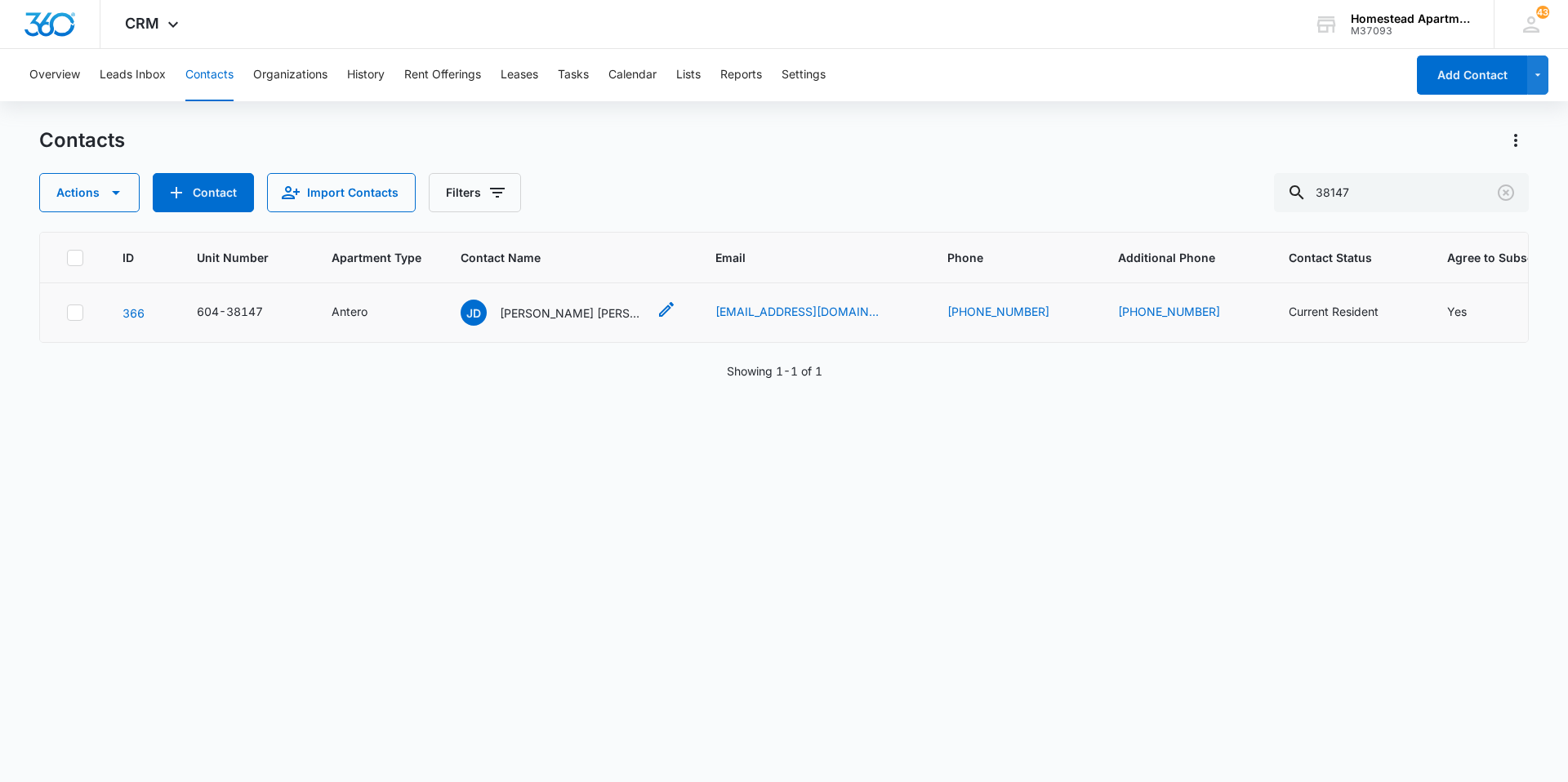
click at [518, 314] on p "[PERSON_NAME] [PERSON_NAME]" at bounding box center [573, 313] width 147 height 17
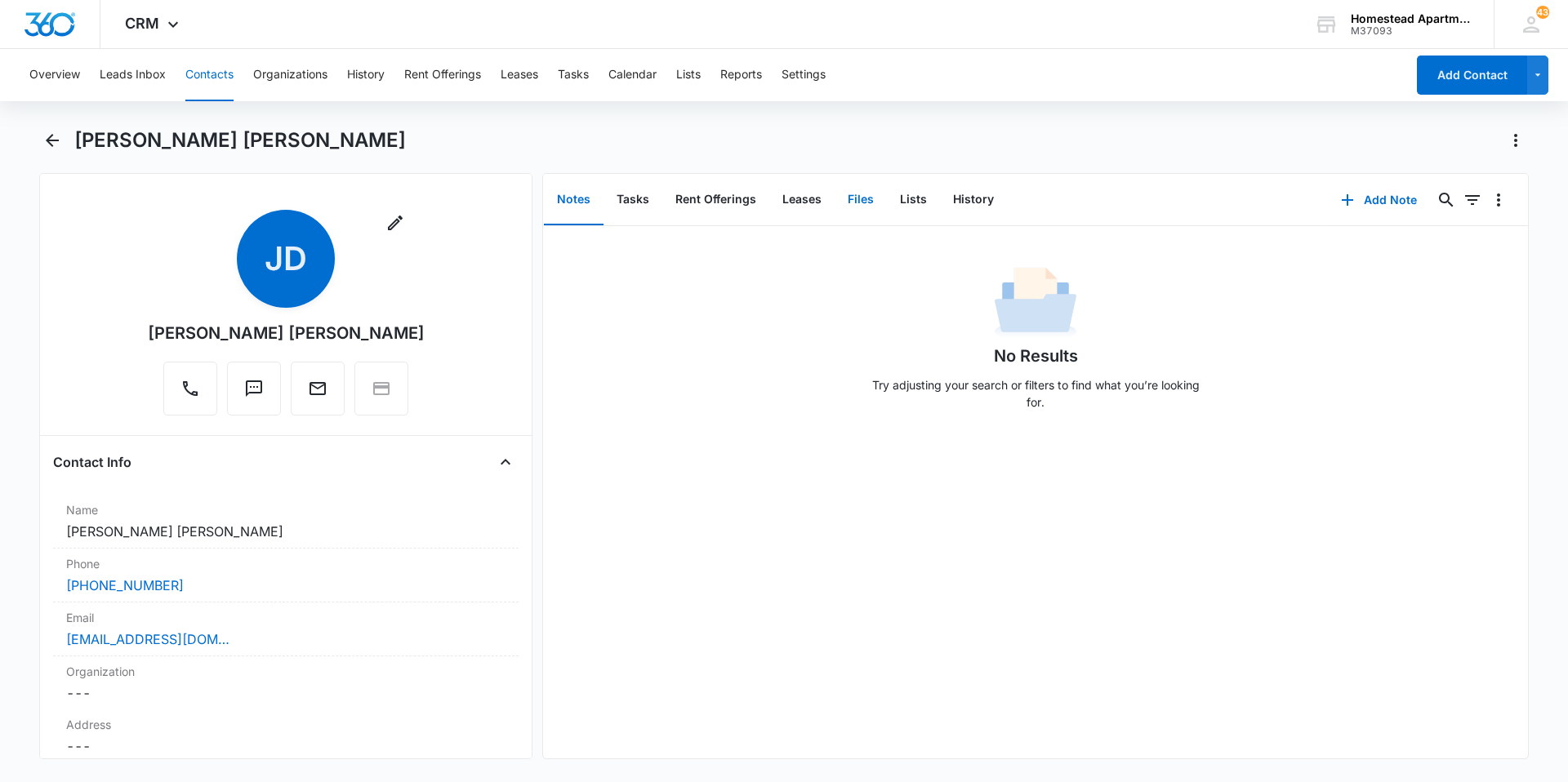
click at [864, 204] on button "Files" at bounding box center [860, 199] width 52 height 51
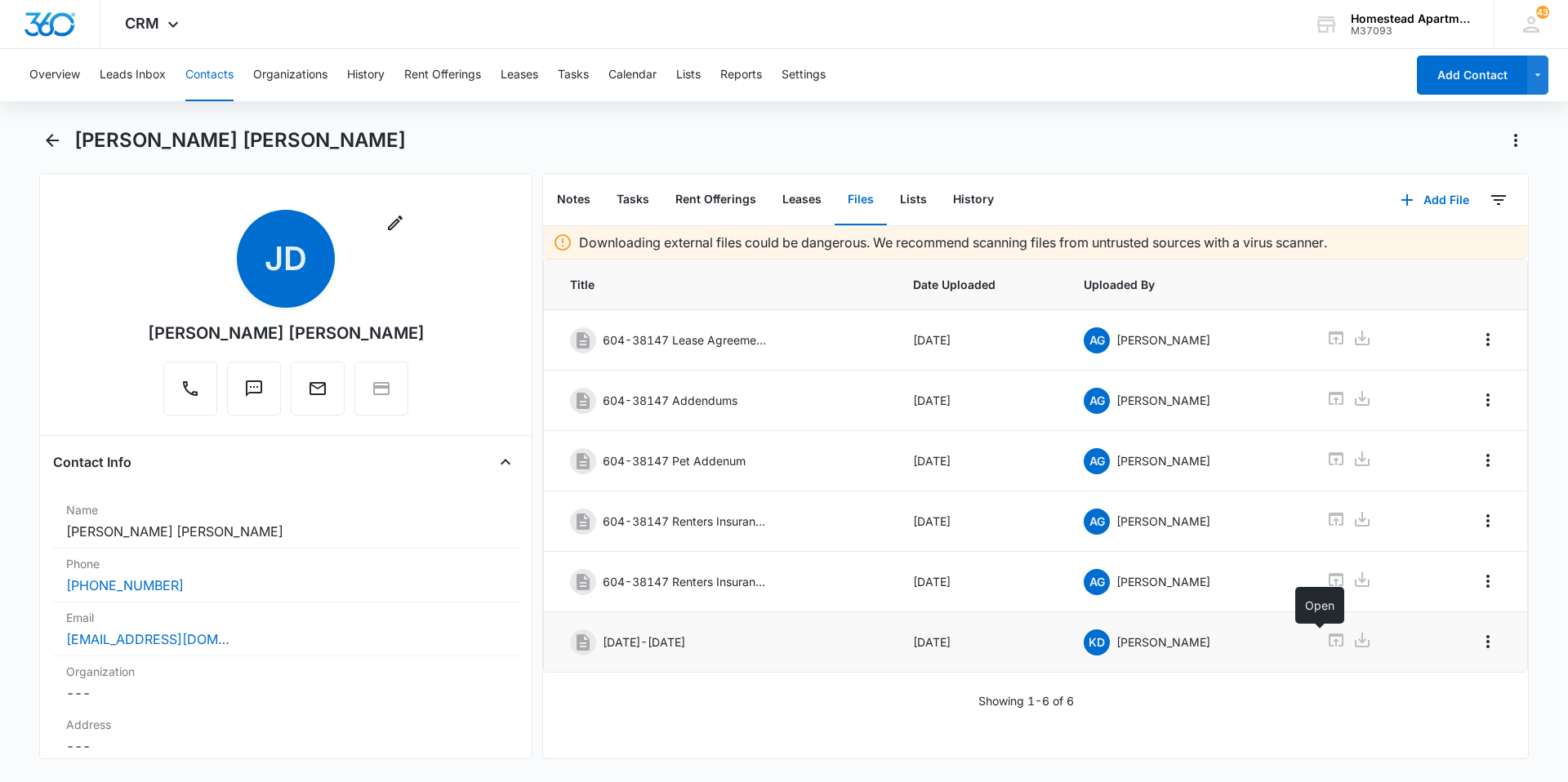
click at [1326, 641] on icon at bounding box center [1335, 640] width 20 height 20
